Goal: Task Accomplishment & Management: Manage account settings

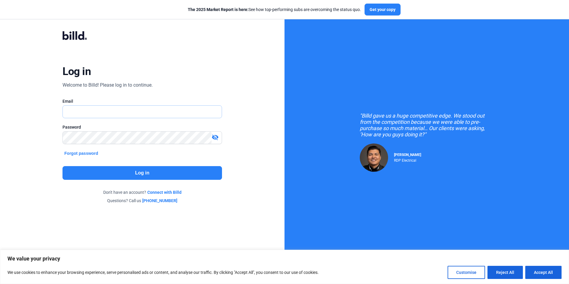
type input "[PERSON_NAME][EMAIL_ADDRESS][DOMAIN_NAME]"
click at [141, 173] on button "Log in" at bounding box center [141, 173] width 159 height 14
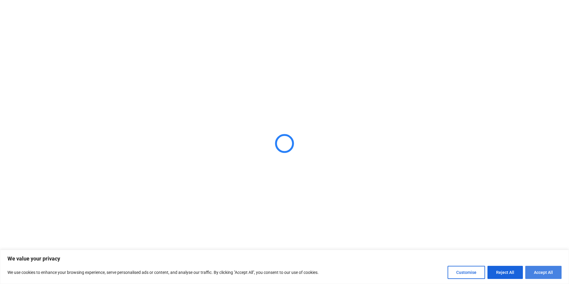
click at [540, 273] on button "Accept All" at bounding box center [543, 272] width 36 height 13
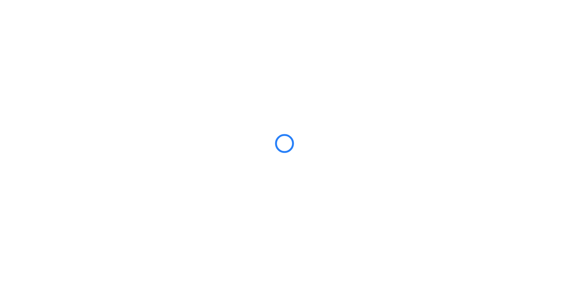
checkbox input "true"
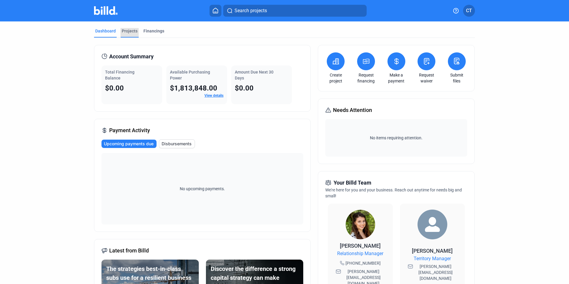
click at [130, 31] on div "Projects" at bounding box center [130, 31] width 16 height 6
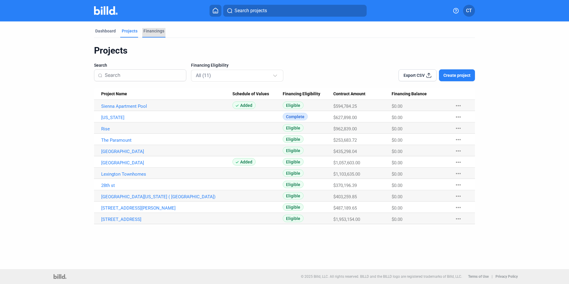
click at [149, 31] on div "Financings" at bounding box center [153, 31] width 21 height 6
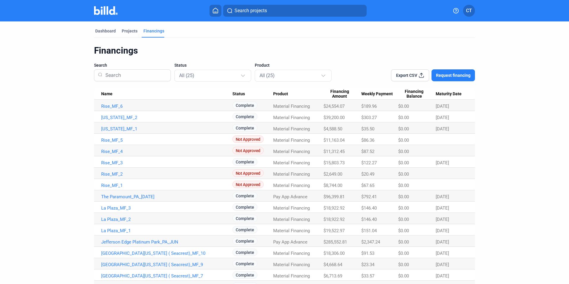
click at [211, 11] on button at bounding box center [215, 11] width 12 height 12
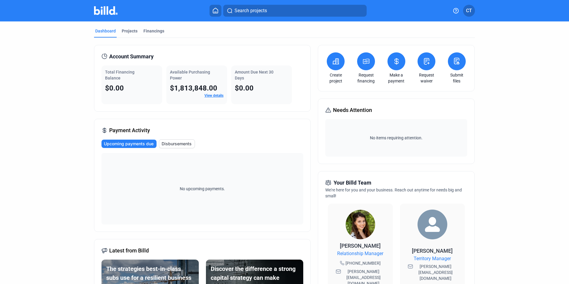
click at [122, 28] on mat-tab-group "Dashboard Projects Financings Account Summary Total Financing Balance $0.00 Ava…" at bounding box center [284, 223] width 381 height 405
click at [125, 30] on div "Projects" at bounding box center [130, 31] width 16 height 6
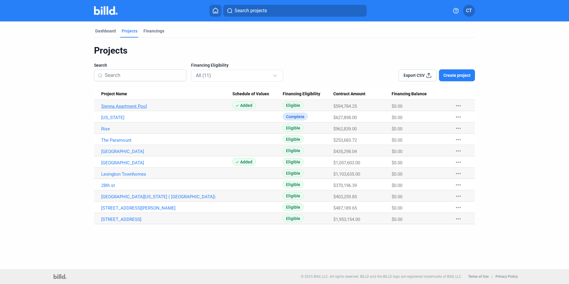
click at [124, 106] on link "Sienna Apartment Pool" at bounding box center [166, 106] width 131 height 5
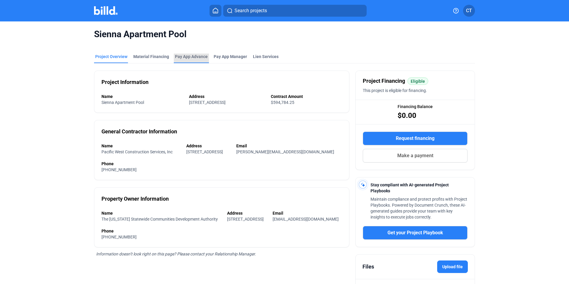
click at [196, 57] on div "Pay App Advance" at bounding box center [191, 57] width 33 height 6
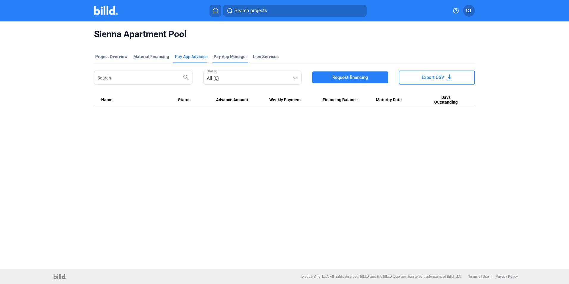
click at [227, 56] on span "Pay App Manager" at bounding box center [230, 57] width 33 height 6
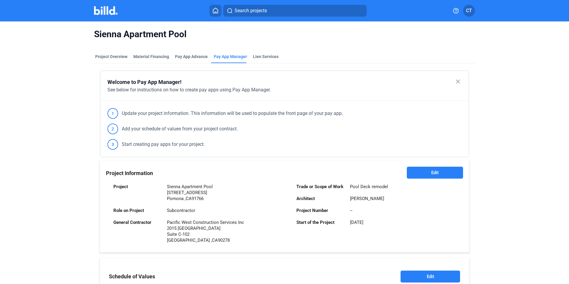
click at [456, 79] on mat-icon "close" at bounding box center [457, 81] width 7 height 7
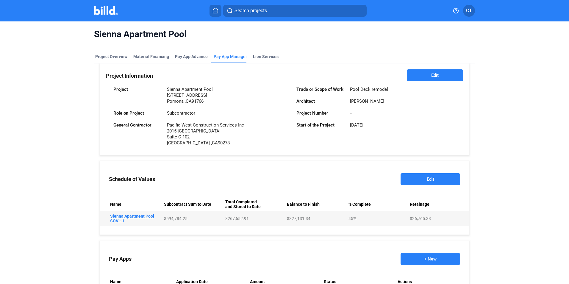
click at [105, 10] on img at bounding box center [106, 10] width 24 height 9
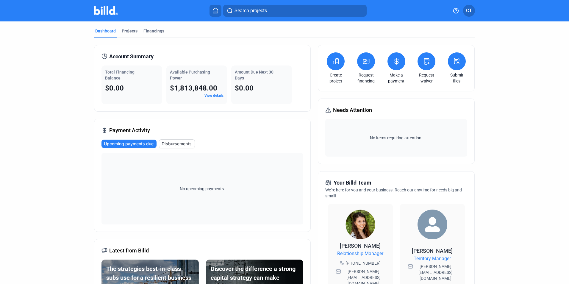
click at [469, 12] on span "CT" at bounding box center [469, 10] width 6 height 7
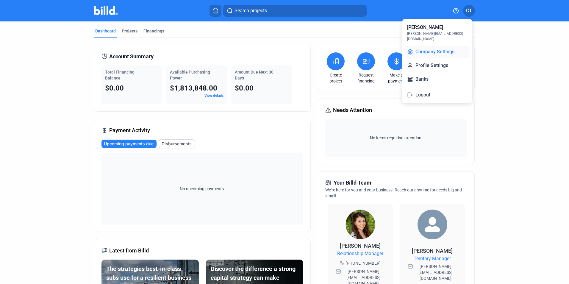
click at [437, 46] on button "Company Settings" at bounding box center [437, 52] width 65 height 12
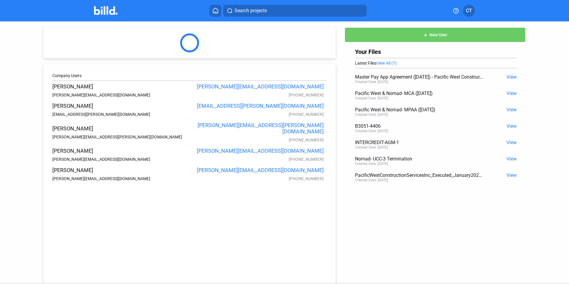
click at [432, 35] on span "New User" at bounding box center [438, 35] width 18 height 5
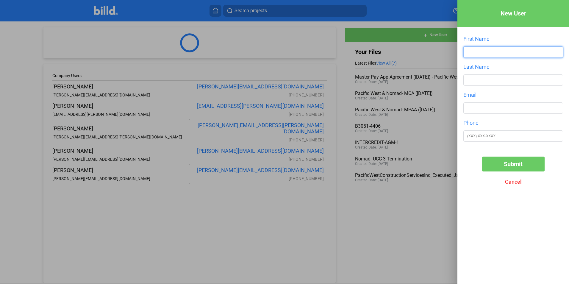
click at [474, 51] on input "text" at bounding box center [512, 52] width 99 height 11
click at [481, 52] on input "text" at bounding box center [512, 52] width 99 height 11
type input "[PERSON_NAME]"
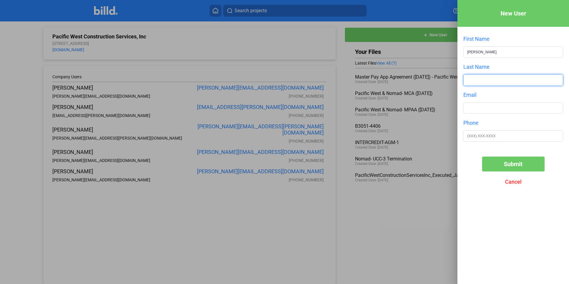
click at [479, 77] on input "text" at bounding box center [512, 80] width 99 height 11
type input "[PERSON_NAME]"
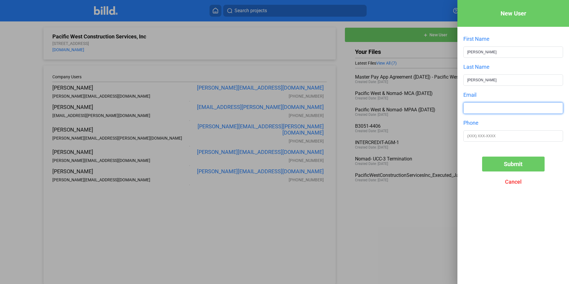
click at [485, 110] on input "text" at bounding box center [512, 108] width 99 height 11
click at [474, 108] on input "text" at bounding box center [512, 108] width 99 height 11
type input "[PERSON_NAME][EMAIL_ADDRESS][DOMAIN_NAME]"
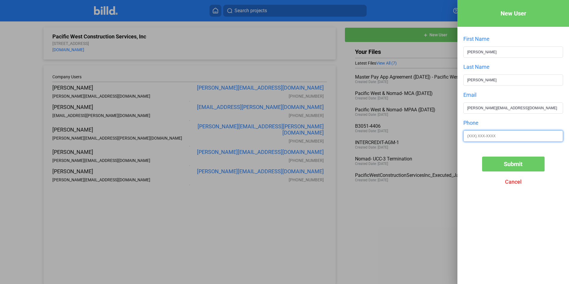
click at [474, 137] on input "text" at bounding box center [512, 136] width 99 height 11
type input "[PHONE_NUMBER]"
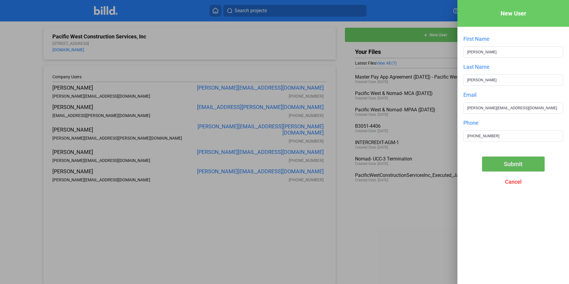
click at [507, 165] on span "Submit" at bounding box center [513, 163] width 19 height 7
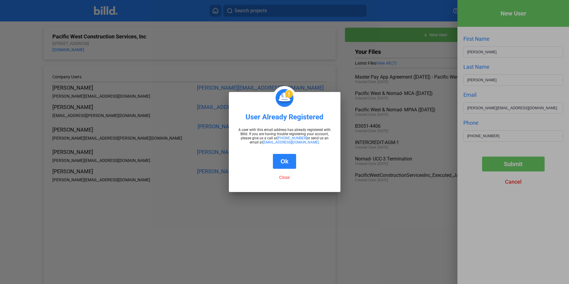
click at [284, 156] on button "Ok" at bounding box center [285, 161] width 24 height 15
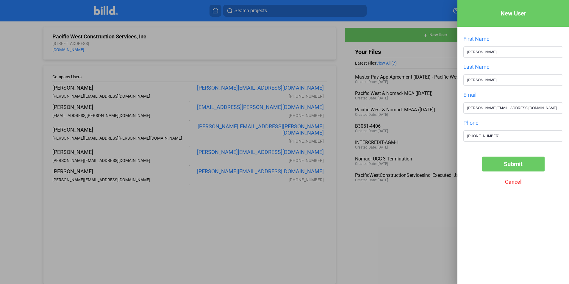
click at [275, 218] on div at bounding box center [284, 142] width 569 height 284
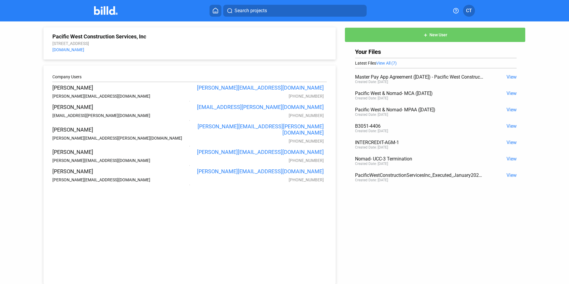
click at [466, 12] on span "CT" at bounding box center [469, 10] width 6 height 7
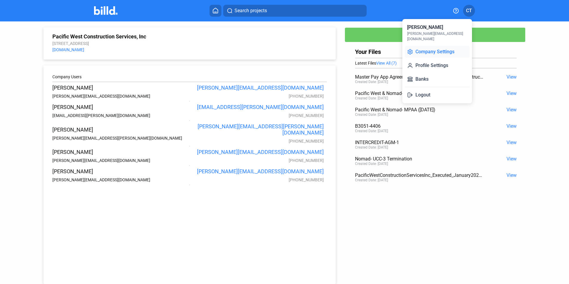
click at [441, 48] on button "Company Settings" at bounding box center [437, 52] width 65 height 12
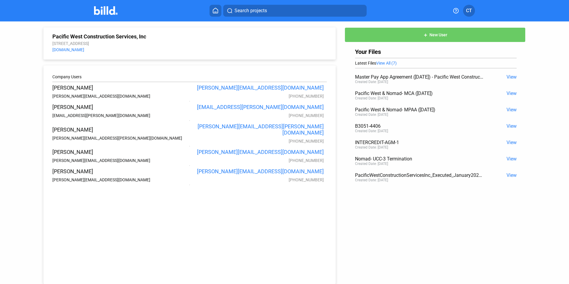
click at [470, 10] on span "CT" at bounding box center [469, 10] width 6 height 7
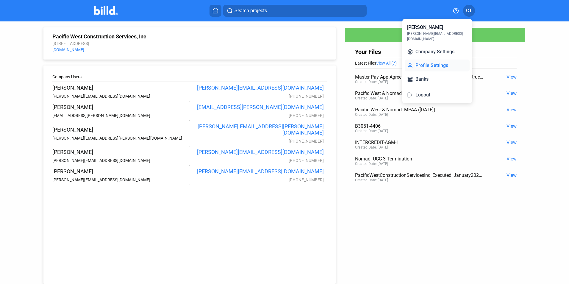
click at [436, 62] on button "Profile Settings" at bounding box center [437, 65] width 65 height 12
